Goal: Book appointment/travel/reservation

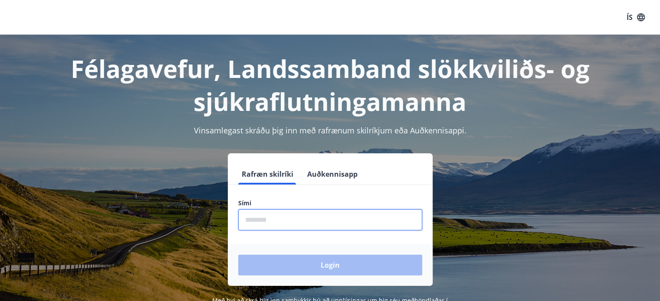
click at [270, 223] on input "phone" at bounding box center [330, 220] width 184 height 21
type input "********"
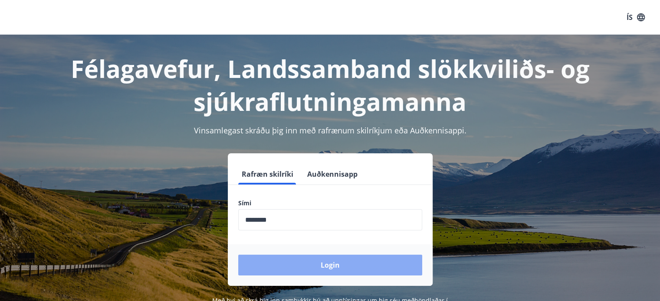
click at [335, 266] on button "Login" at bounding box center [330, 265] width 184 height 21
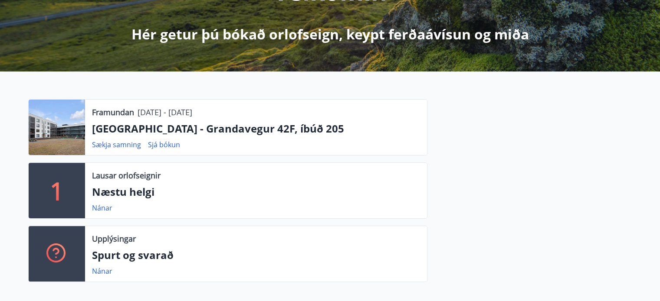
scroll to position [130, 0]
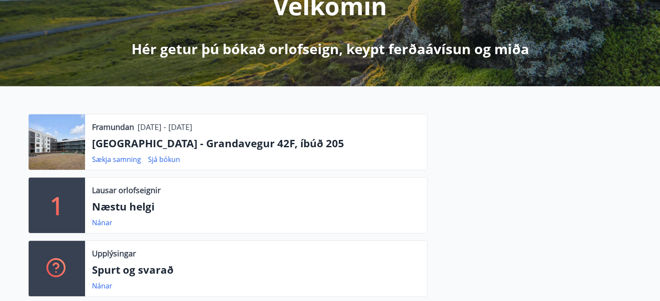
click at [127, 144] on p "[GEOGRAPHIC_DATA] - Grandavegur 42F, íbúð 205" at bounding box center [256, 143] width 328 height 15
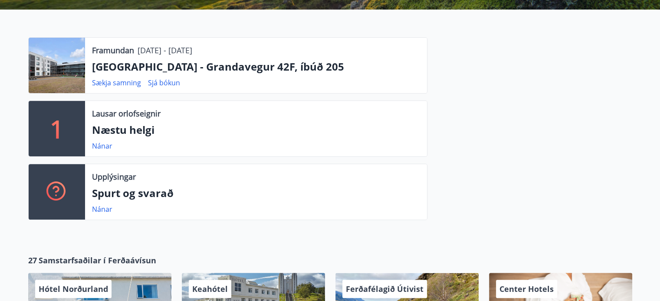
scroll to position [194, 0]
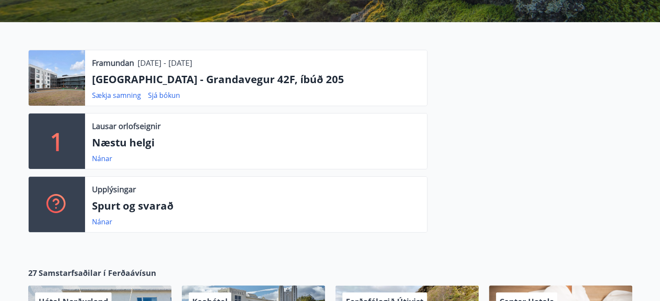
click at [57, 85] on div at bounding box center [57, 78] width 56 height 56
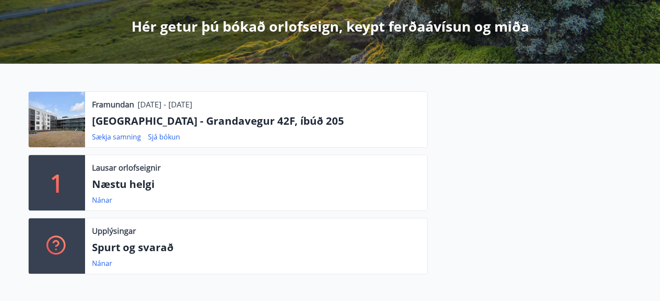
scroll to position [151, 0]
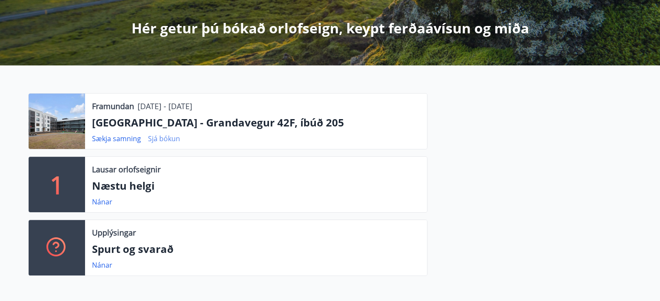
click at [170, 138] on link "Sjá bókun" at bounding box center [164, 139] width 32 height 10
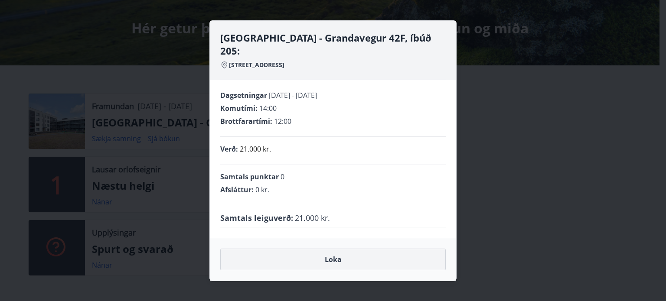
click at [332, 253] on button "Loka" at bounding box center [333, 260] width 226 height 22
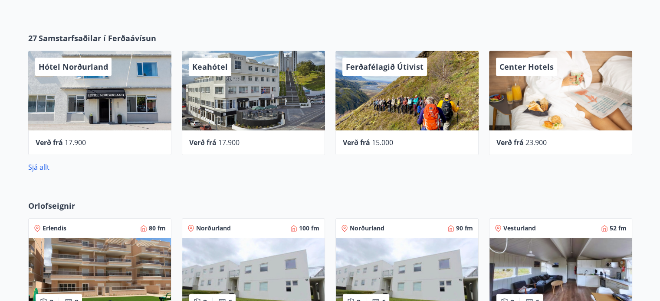
scroll to position [434, 0]
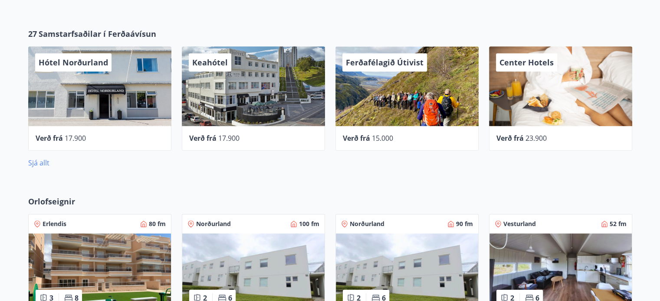
click at [39, 166] on link "Sjá allt" at bounding box center [38, 163] width 21 height 10
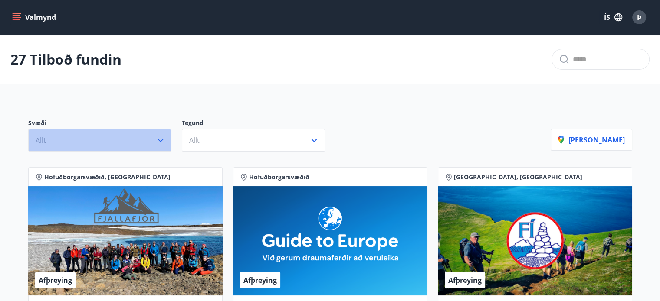
click at [163, 138] on icon "button" at bounding box center [160, 140] width 10 height 10
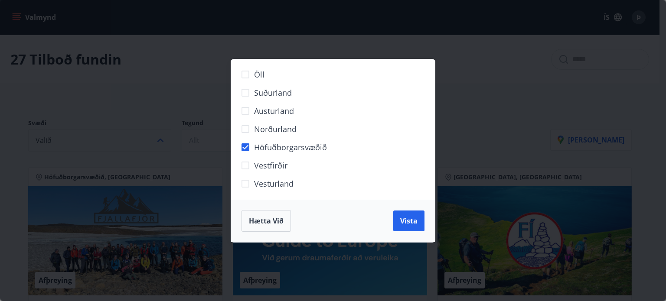
click at [410, 222] on span "Vista" at bounding box center [408, 221] width 17 height 10
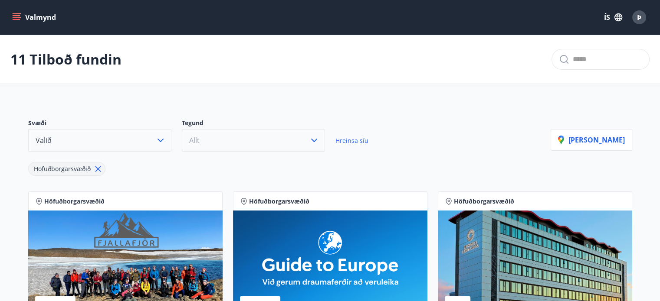
click at [313, 138] on icon "button" at bounding box center [314, 140] width 10 height 10
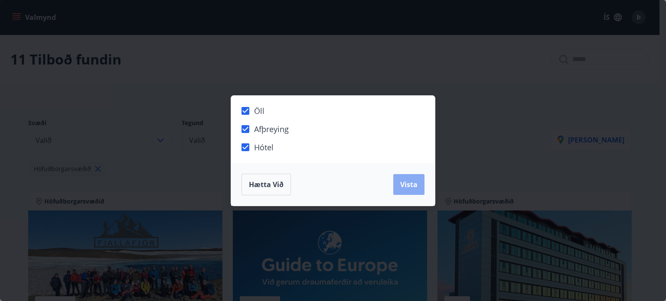
click at [406, 188] on span "Vista" at bounding box center [408, 185] width 17 height 10
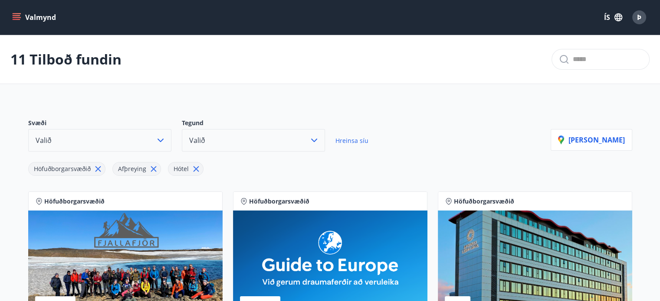
click at [349, 139] on span "Hreinsa síu" at bounding box center [351, 141] width 33 height 8
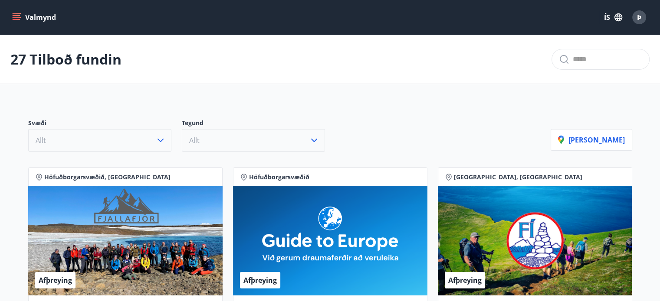
click at [17, 15] on icon "menu" at bounding box center [16, 17] width 9 height 9
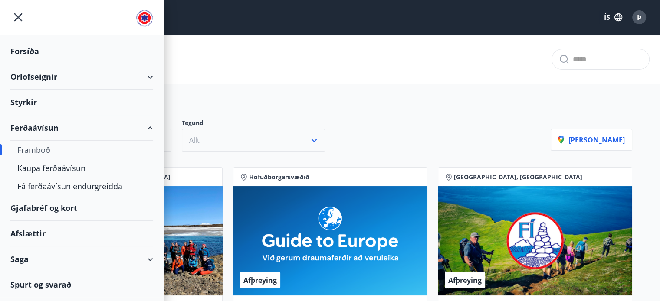
click at [39, 149] on div "Framboð" at bounding box center [81, 150] width 129 height 18
click at [148, 75] on div "Orlofseignir" at bounding box center [81, 77] width 143 height 26
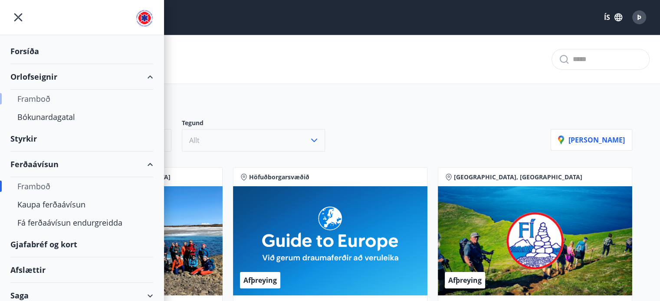
click at [42, 97] on div "Framboð" at bounding box center [81, 99] width 129 height 18
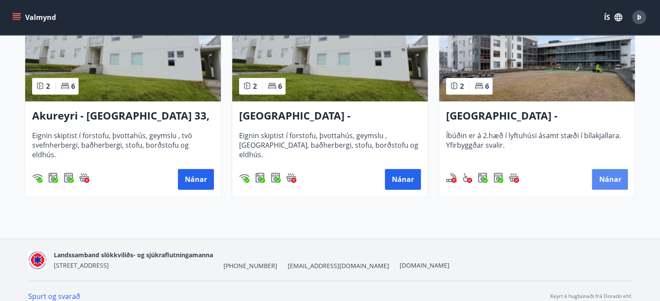
scroll to position [472, 0]
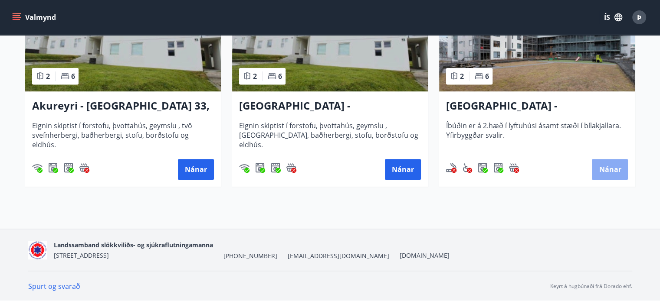
click at [606, 164] on button "Nánar" at bounding box center [610, 169] width 36 height 21
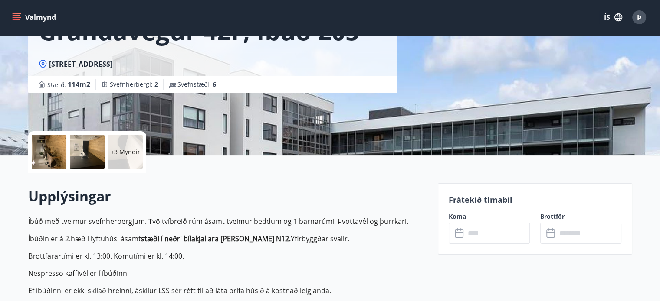
scroll to position [87, 0]
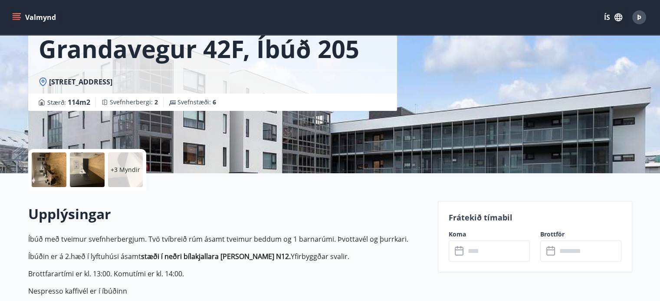
click at [458, 251] on icon at bounding box center [460, 251] width 10 height 10
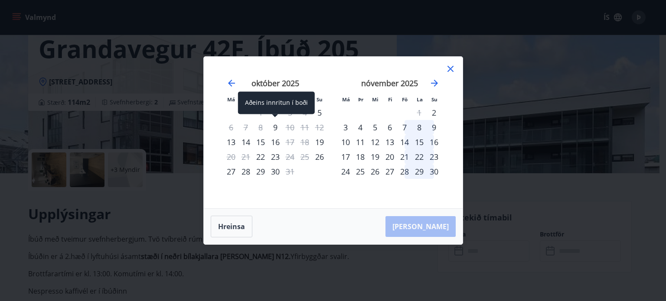
click at [275, 126] on div "9" at bounding box center [275, 127] width 15 height 15
click at [275, 128] on div "9" at bounding box center [275, 127] width 15 height 15
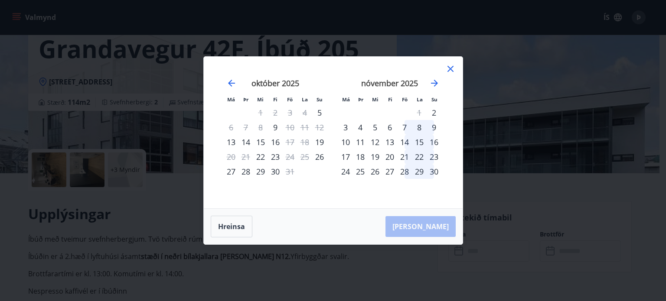
click at [430, 226] on div "[PERSON_NAME]" at bounding box center [333, 227] width 259 height 36
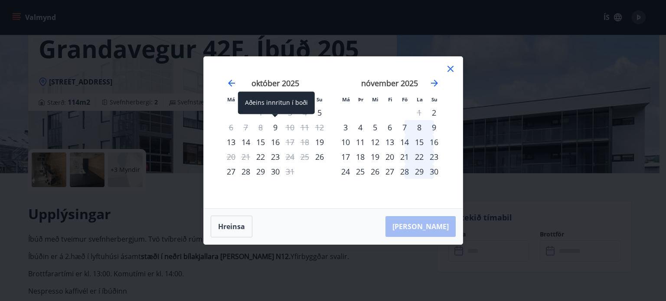
click at [275, 124] on div "9" at bounding box center [275, 127] width 15 height 15
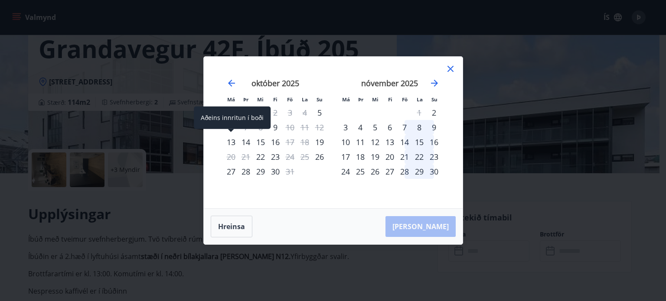
click at [233, 141] on div "13" at bounding box center [231, 142] width 15 height 15
click at [236, 227] on button "Hreinsa" at bounding box center [232, 227] width 42 height 22
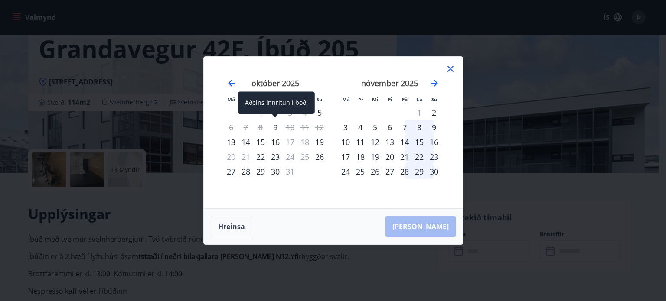
click at [277, 127] on div "9" at bounding box center [275, 127] width 15 height 15
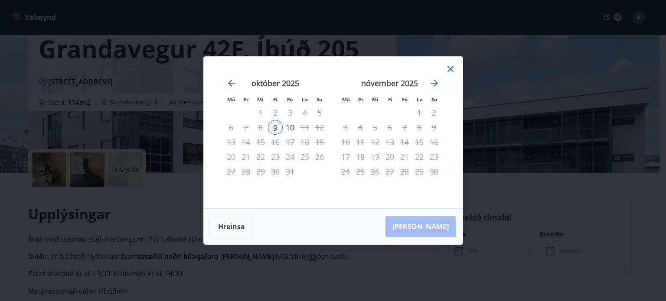
click at [437, 223] on div "[PERSON_NAME]" at bounding box center [333, 227] width 259 height 36
click at [223, 229] on button "Hreinsa" at bounding box center [232, 227] width 42 height 22
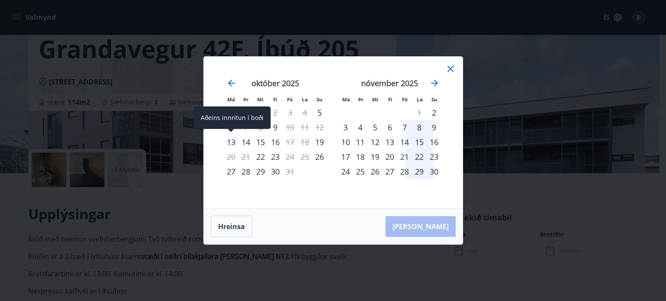
click at [229, 141] on div "13" at bounding box center [231, 142] width 15 height 15
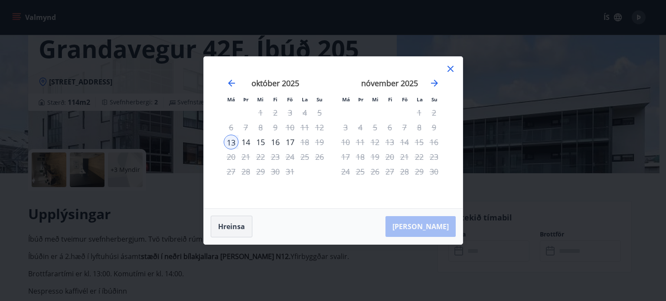
click at [233, 229] on button "Hreinsa" at bounding box center [232, 227] width 42 height 22
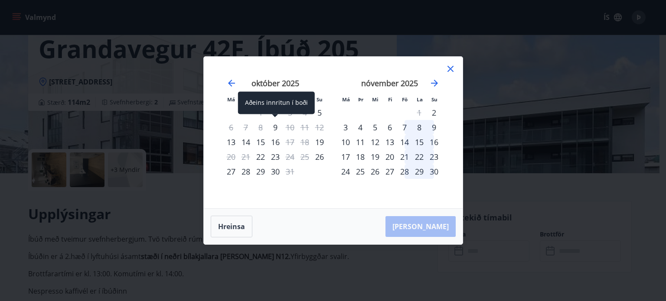
click at [274, 126] on div "9" at bounding box center [275, 127] width 15 height 15
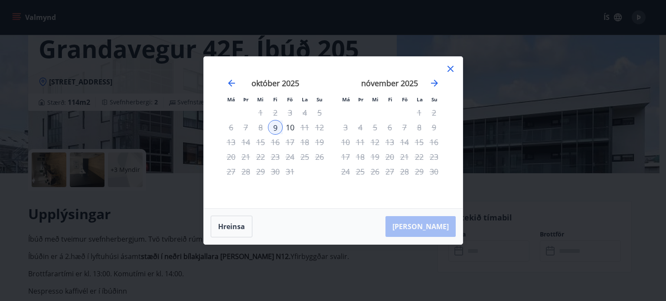
click at [439, 227] on div "[PERSON_NAME]" at bounding box center [333, 227] width 259 height 36
click at [432, 228] on div "[PERSON_NAME]" at bounding box center [333, 227] width 259 height 36
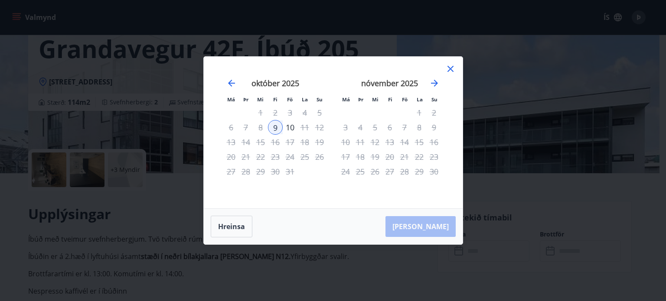
click at [449, 69] on icon at bounding box center [450, 69] width 10 height 10
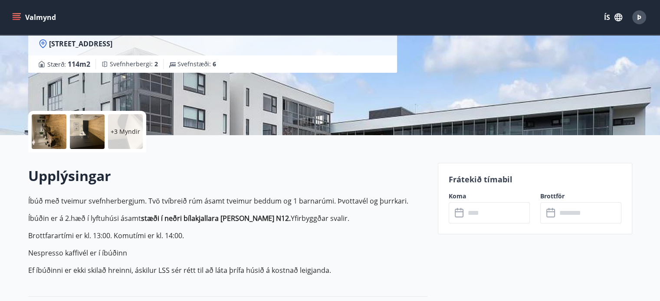
scroll to position [174, 0]
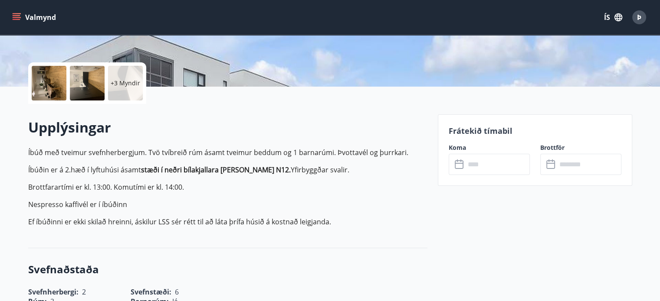
click at [459, 167] on icon at bounding box center [460, 165] width 10 height 10
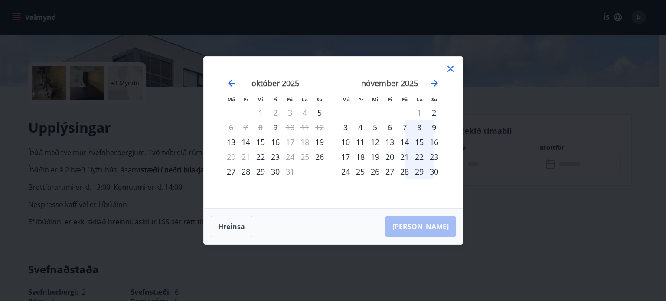
click at [260, 128] on div "8" at bounding box center [260, 127] width 15 height 15
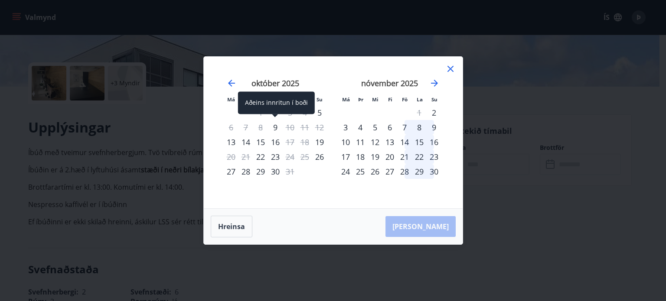
click at [276, 128] on div "9" at bounding box center [275, 127] width 15 height 15
click at [275, 127] on div "9" at bounding box center [275, 127] width 15 height 15
click at [274, 127] on div "9" at bounding box center [275, 127] width 15 height 15
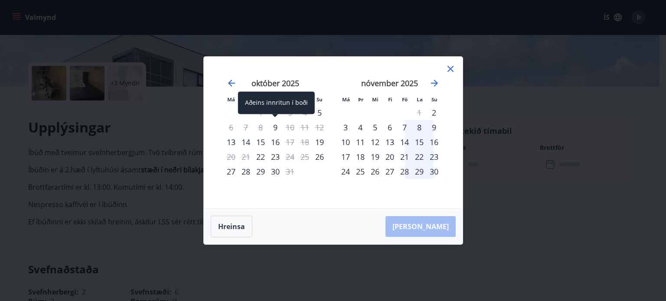
click at [274, 127] on div "9" at bounding box center [275, 127] width 15 height 15
click at [275, 127] on div "9" at bounding box center [275, 127] width 15 height 15
click at [277, 128] on div "9" at bounding box center [275, 127] width 15 height 15
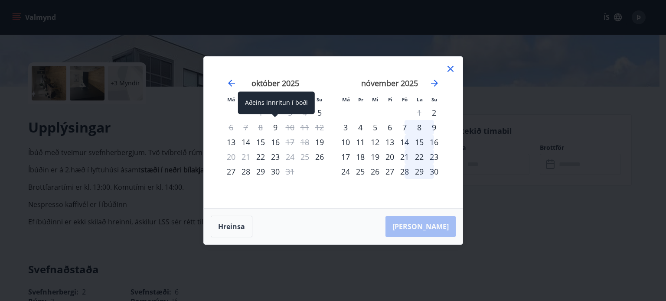
click at [277, 128] on div "9" at bounding box center [275, 127] width 15 height 15
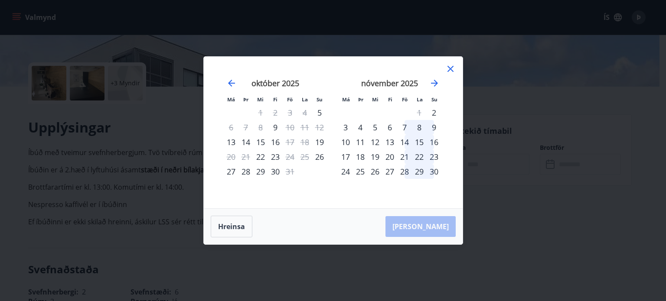
click at [450, 69] on icon at bounding box center [450, 69] width 1 height 1
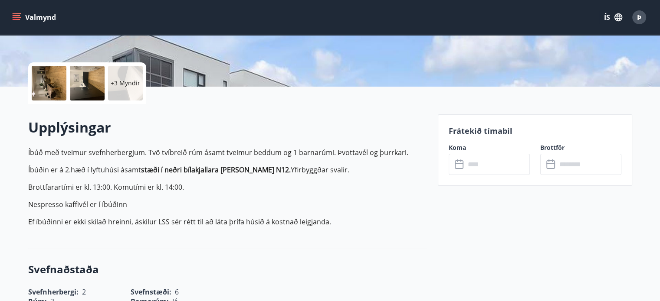
click at [457, 163] on icon at bounding box center [459, 163] width 9 height 1
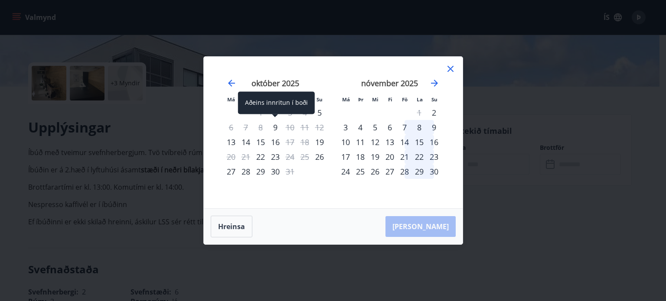
click at [276, 127] on div "9" at bounding box center [275, 127] width 15 height 15
click at [275, 127] on div "9" at bounding box center [275, 127] width 15 height 15
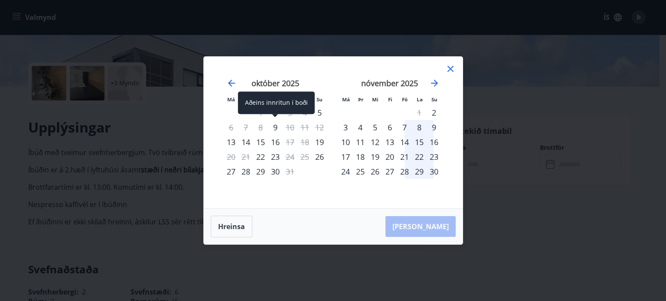
click at [275, 127] on div "9" at bounding box center [275, 127] width 15 height 15
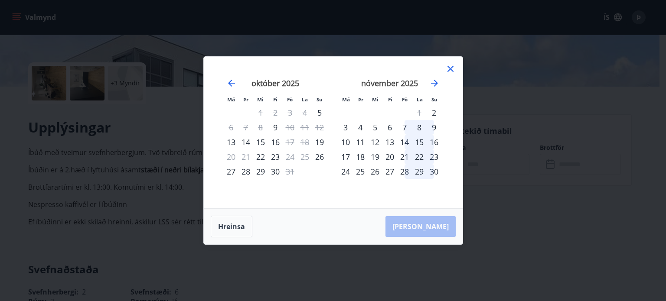
click at [427, 226] on div "[PERSON_NAME]" at bounding box center [333, 227] width 259 height 36
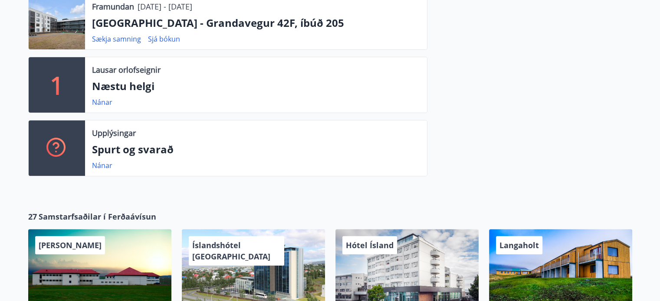
scroll to position [260, 0]
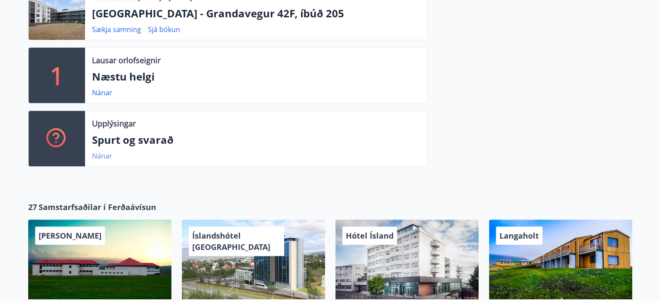
click at [103, 154] on link "Nánar" at bounding box center [102, 156] width 20 height 10
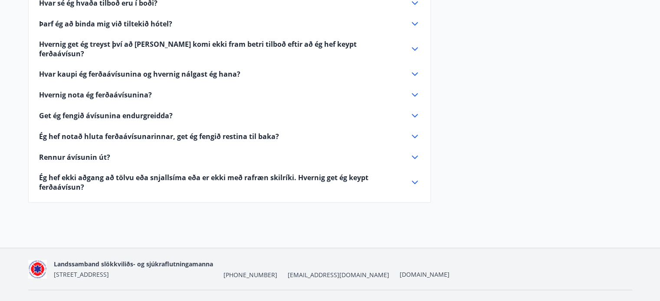
scroll to position [377, 0]
